Goal: Task Accomplishment & Management: Manage account settings

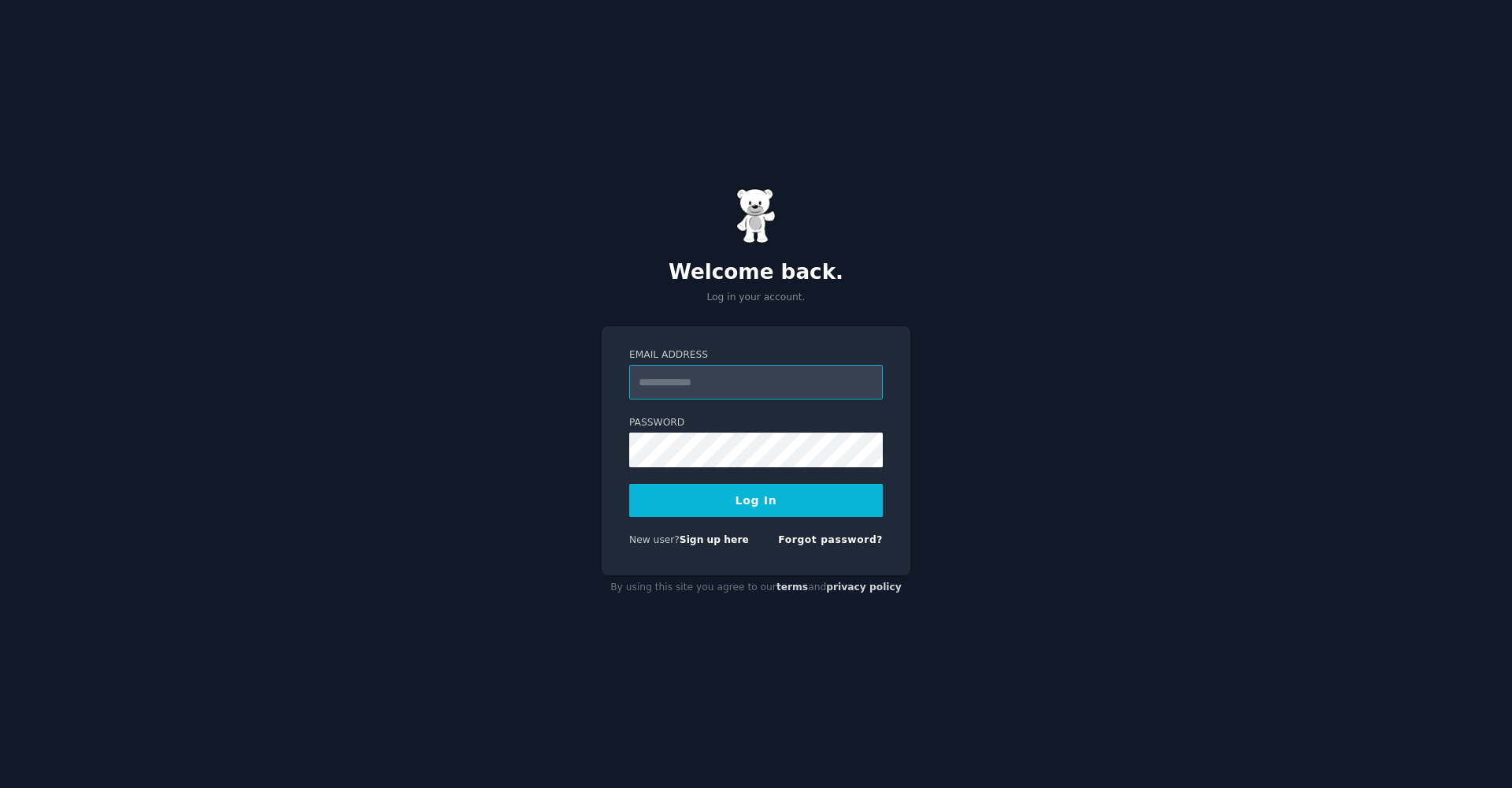
type input "**********"
click at [756, 500] on button "Log In" at bounding box center [756, 500] width 254 height 33
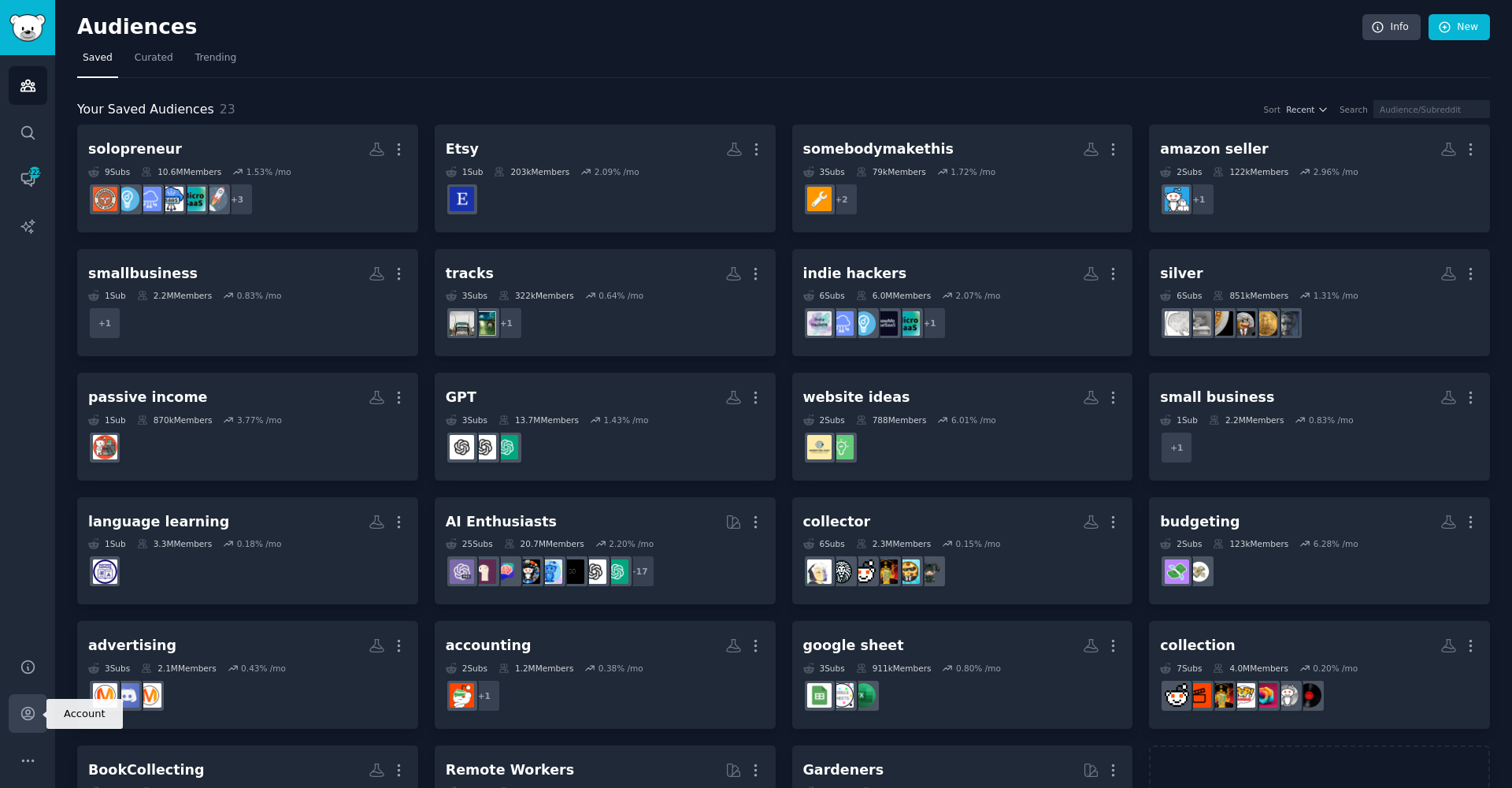
click at [36, 716] on link "Account" at bounding box center [28, 714] width 39 height 39
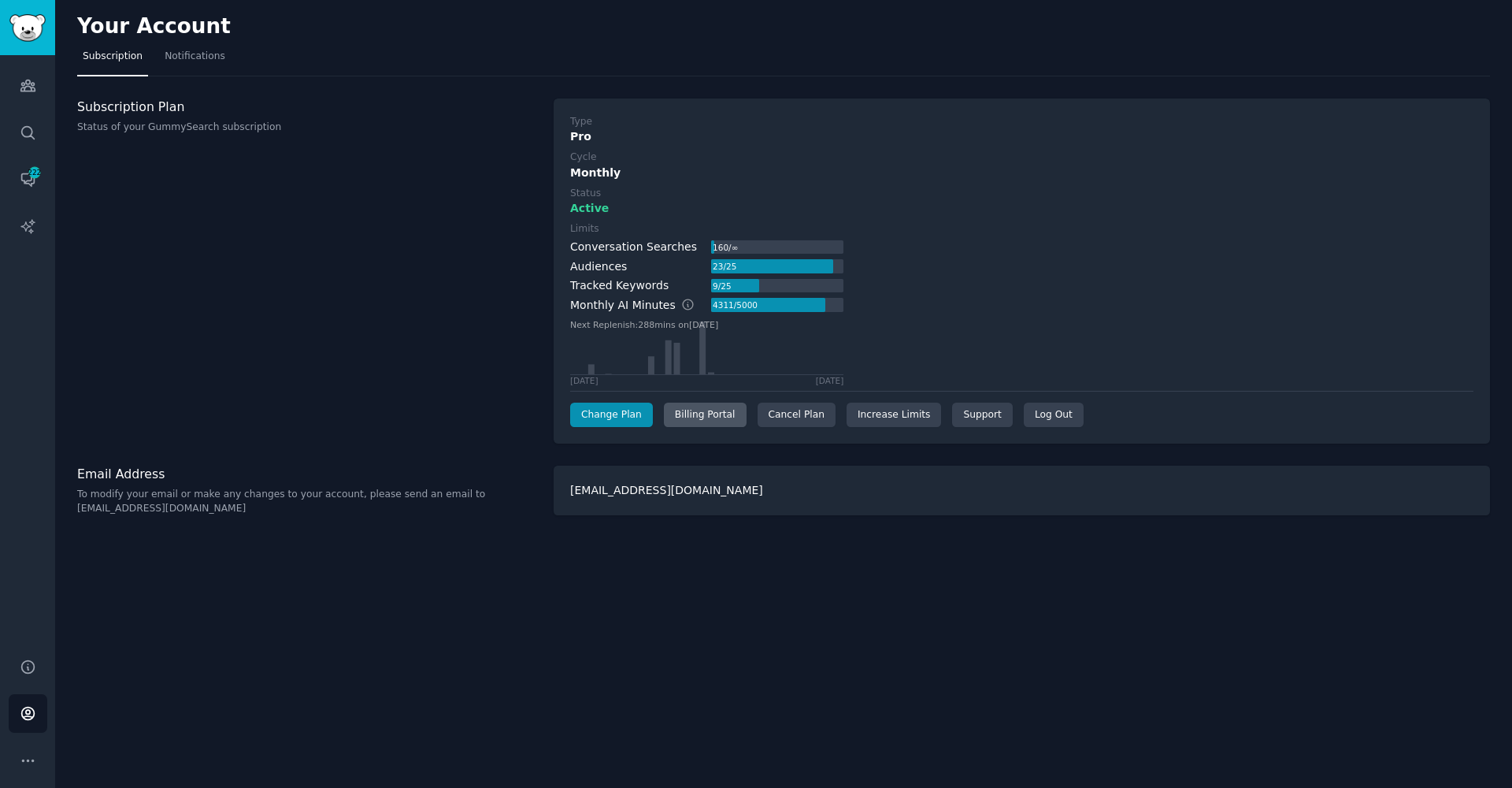
click at [690, 421] on div "Billing Portal" at bounding box center [705, 415] width 82 height 25
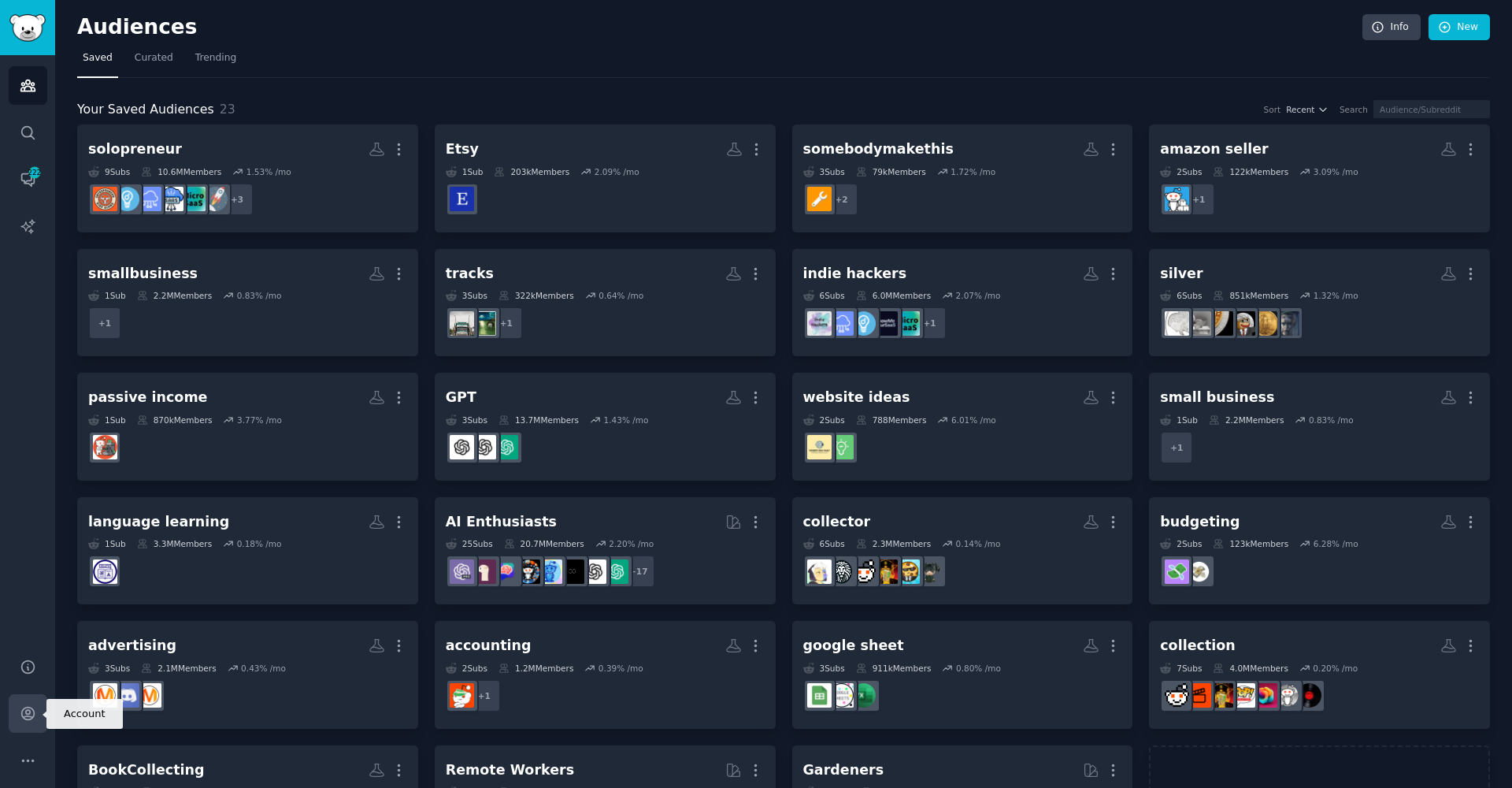
click at [46, 718] on link "Account" at bounding box center [28, 714] width 39 height 39
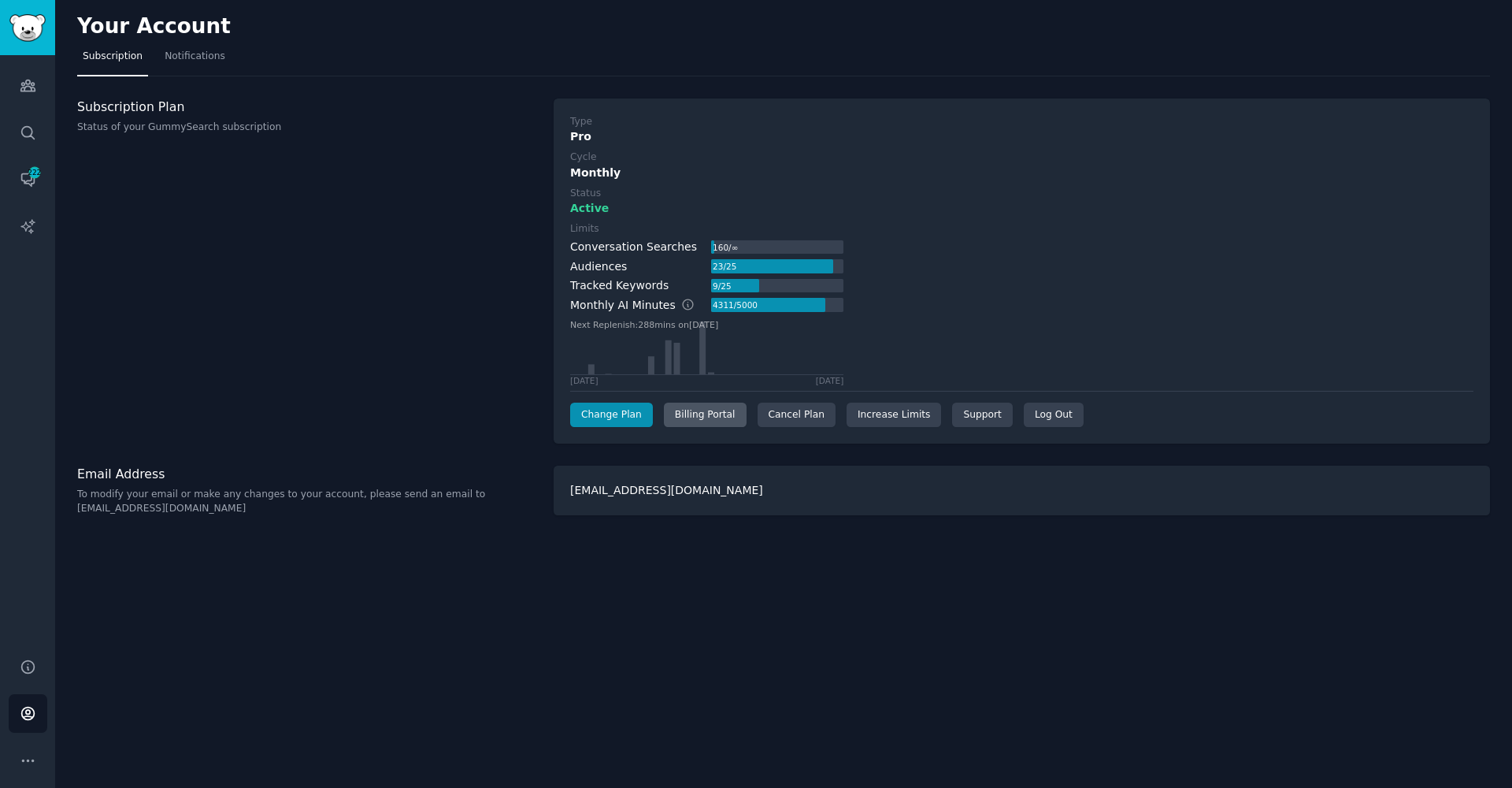
click at [718, 414] on div "Billing Portal" at bounding box center [705, 415] width 82 height 25
